Goal: Download file/media

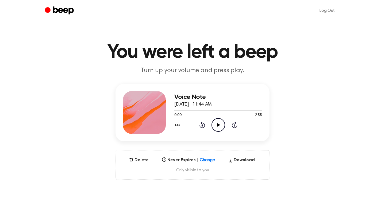
click at [219, 126] on icon "Play Audio" at bounding box center [218, 125] width 14 height 14
click at [252, 111] on div at bounding box center [218, 110] width 88 height 4
click at [246, 110] on div at bounding box center [216, 110] width 85 height 1
click at [179, 111] on div at bounding box center [218, 110] width 88 height 4
click at [243, 161] on button "Download" at bounding box center [241, 161] width 31 height 9
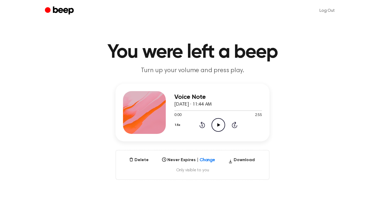
click at [218, 126] on icon "Play Audio" at bounding box center [218, 125] width 14 height 14
